Goal: Book appointment/travel/reservation

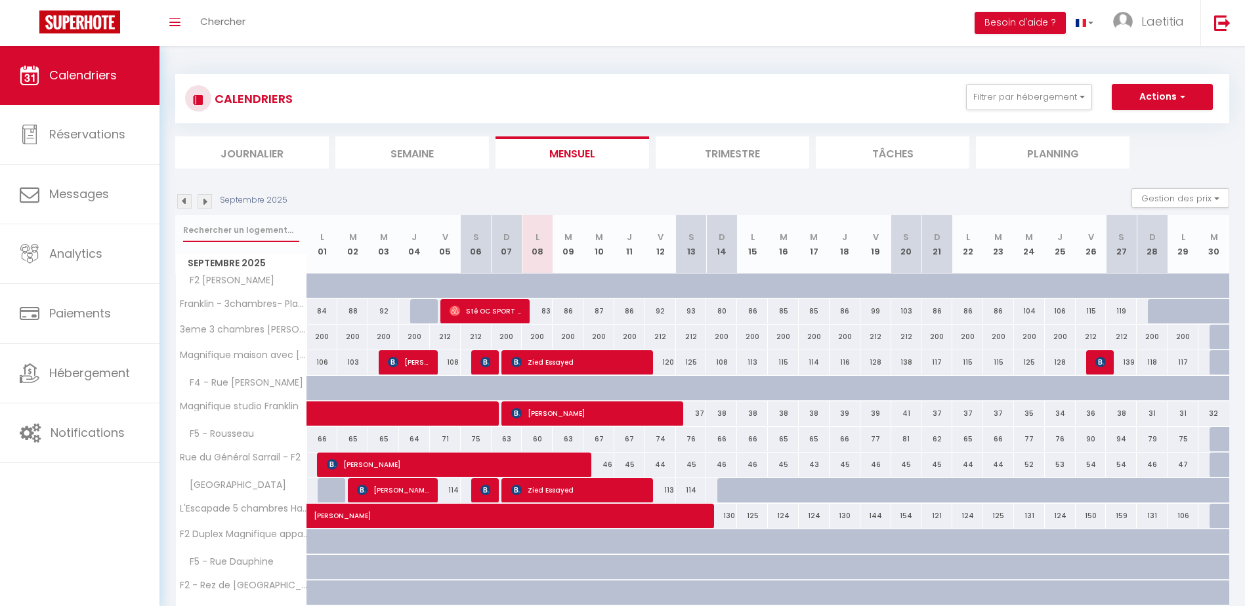
click at [242, 225] on input "text" at bounding box center [241, 231] width 116 height 24
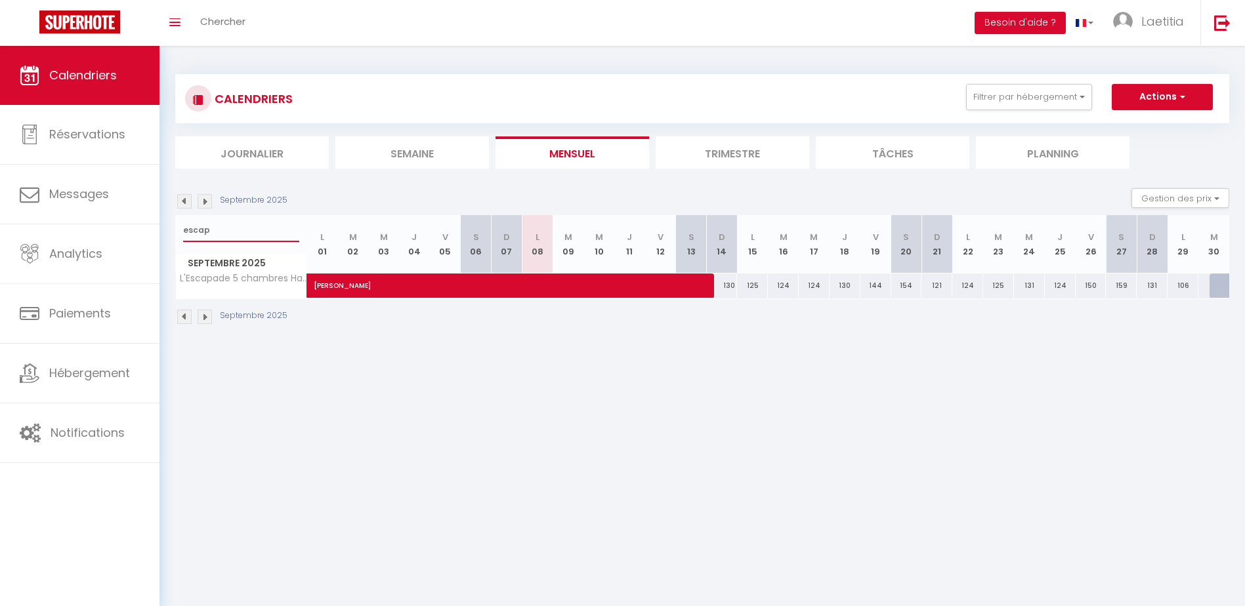
click at [225, 240] on input "escap" at bounding box center [241, 231] width 116 height 24
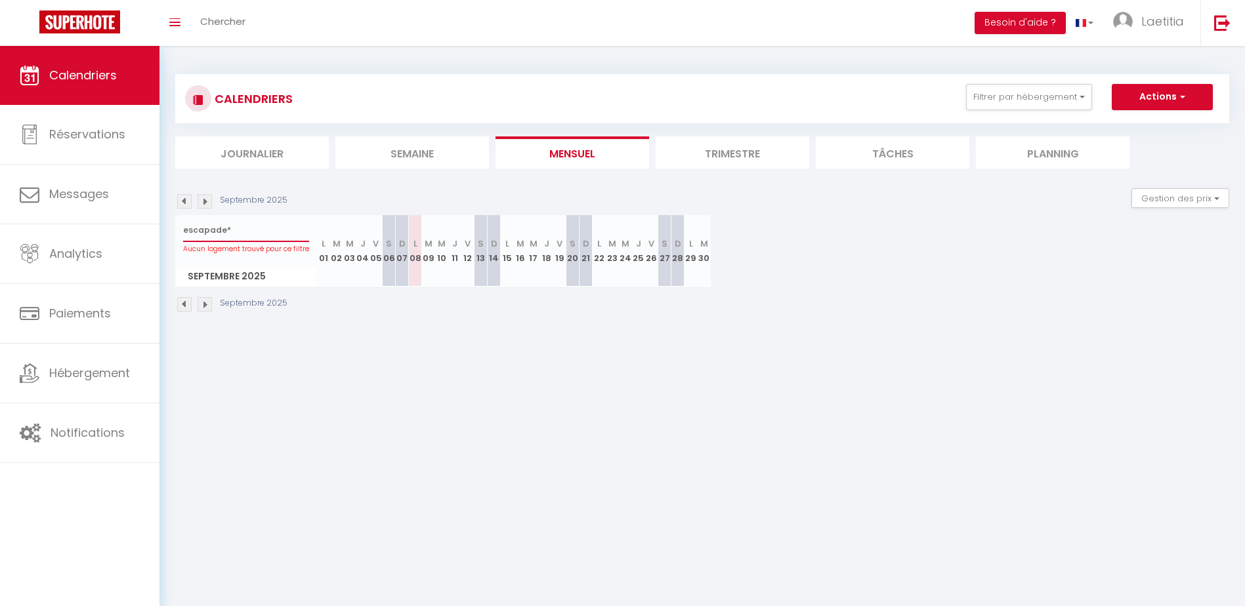
type input "escapade"
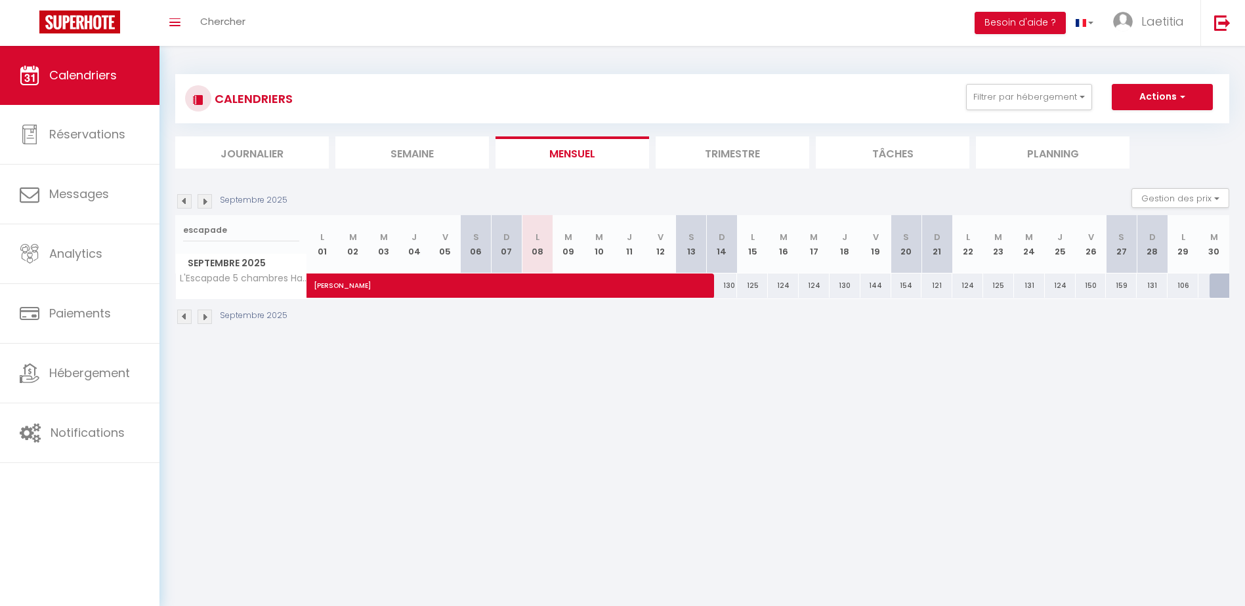
click at [183, 316] on img at bounding box center [184, 317] width 14 height 14
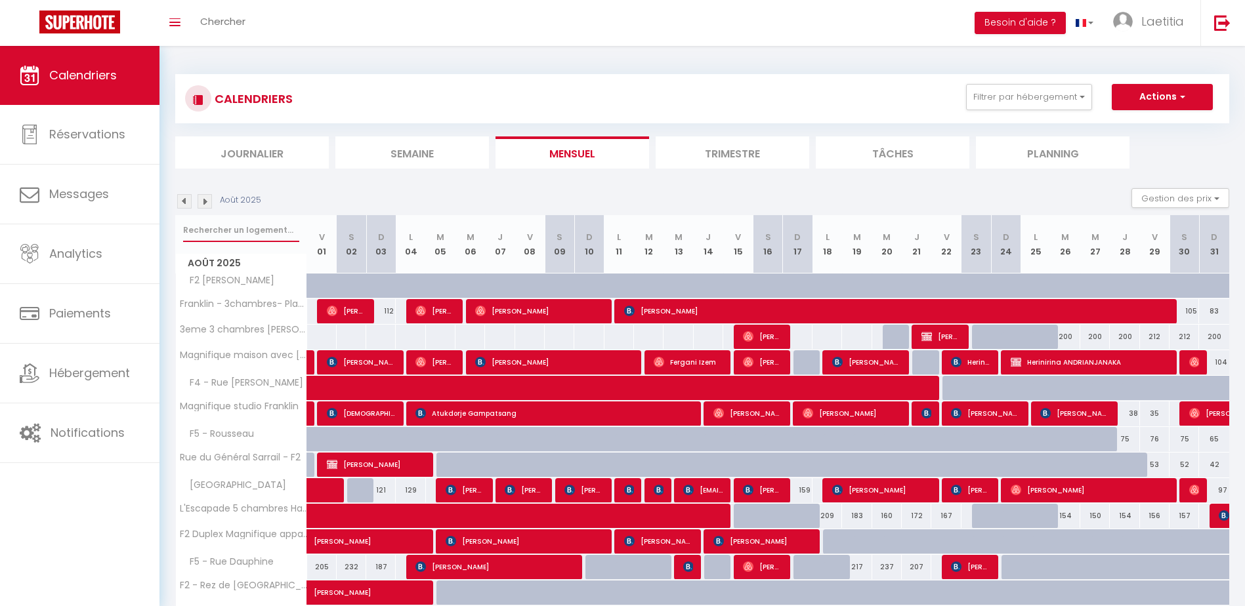
click at [214, 232] on input "text" at bounding box center [241, 231] width 116 height 24
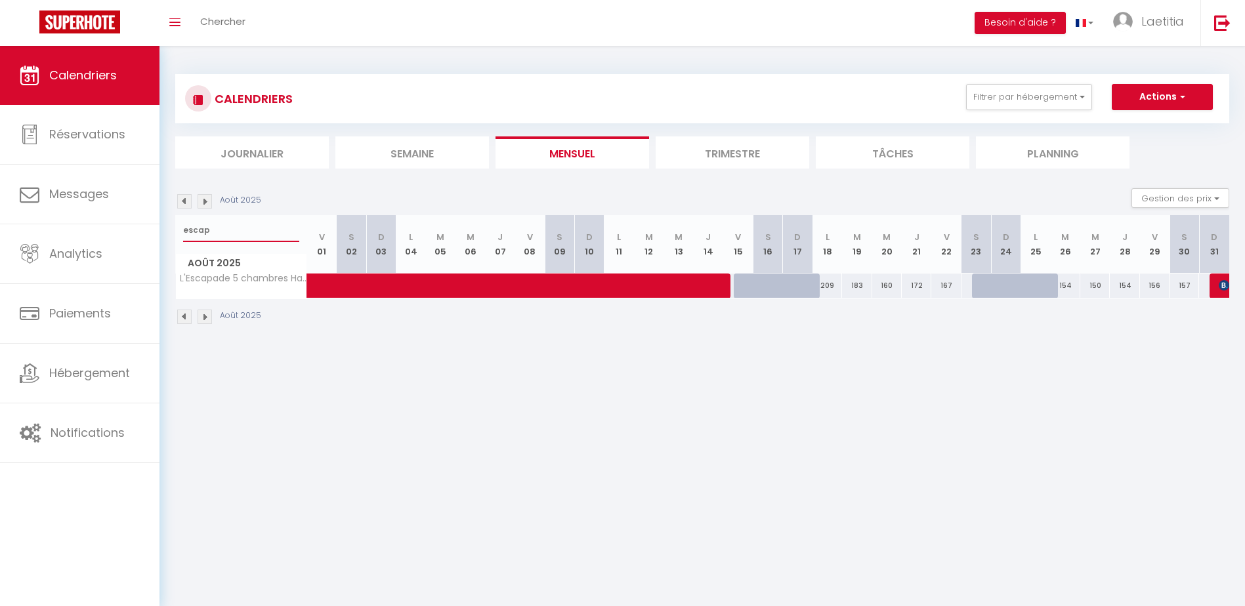
type input "escap"
click at [201, 201] on img at bounding box center [205, 201] width 14 height 14
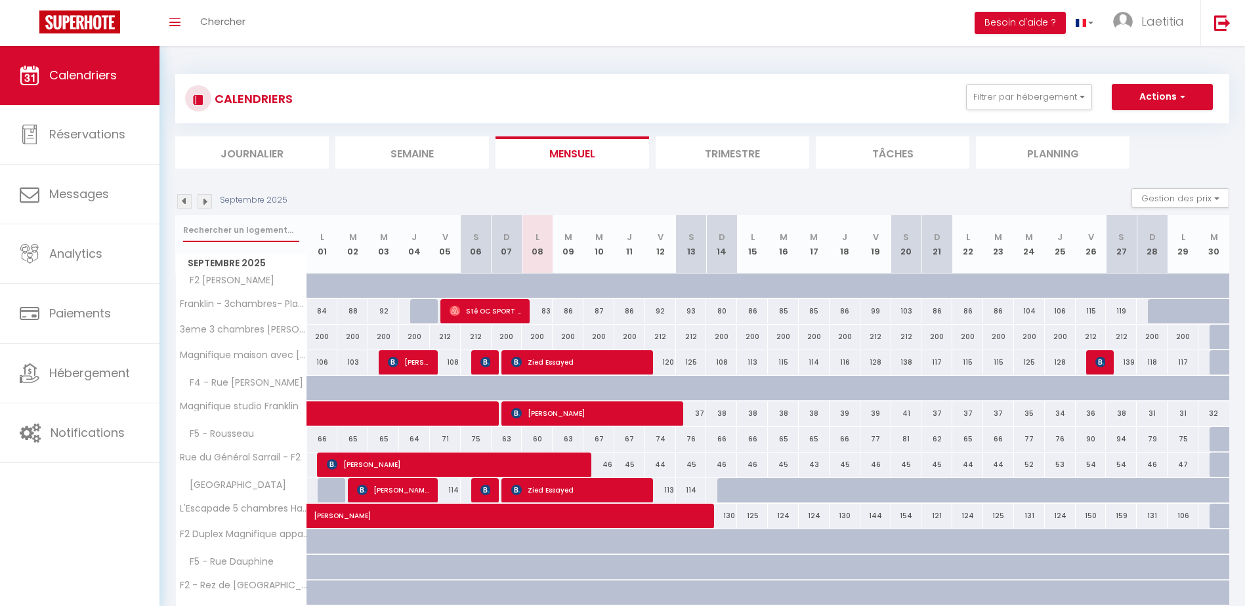
click at [204, 231] on input "text" at bounding box center [241, 231] width 116 height 24
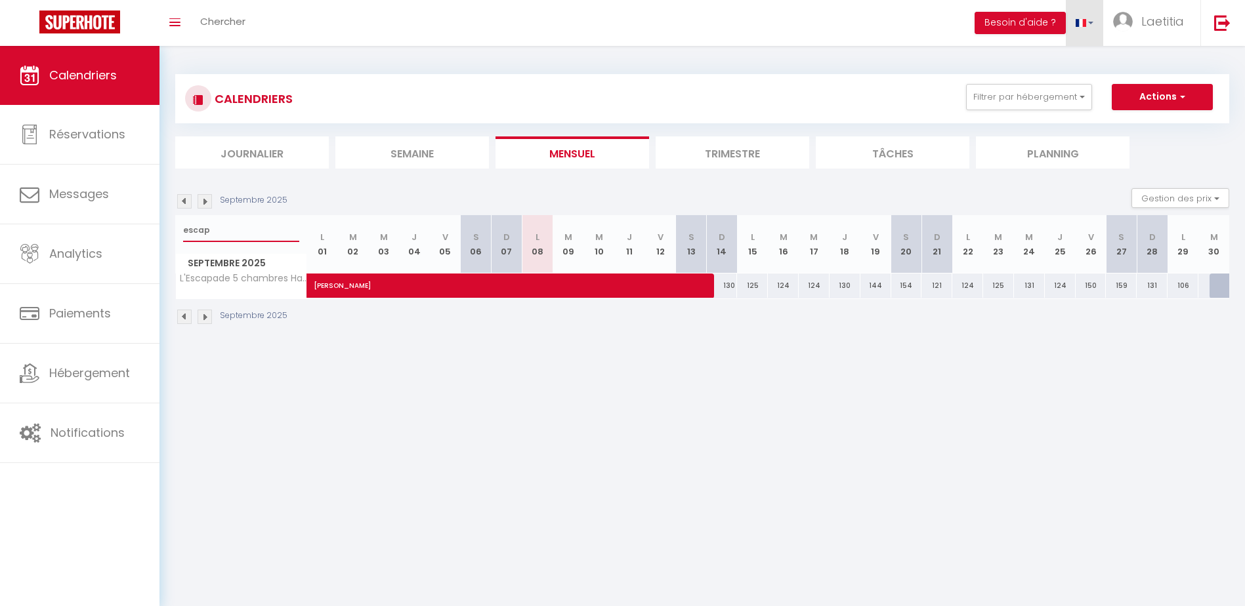
type input "escap"
drag, startPoint x: 224, startPoint y: 217, endPoint x: 223, endPoint y: 226, distance: 8.6
click at [224, 219] on div "escap" at bounding box center [241, 230] width 131 height 30
click at [223, 226] on input "escap" at bounding box center [241, 231] width 116 height 24
